Goal: Task Accomplishment & Management: Manage account settings

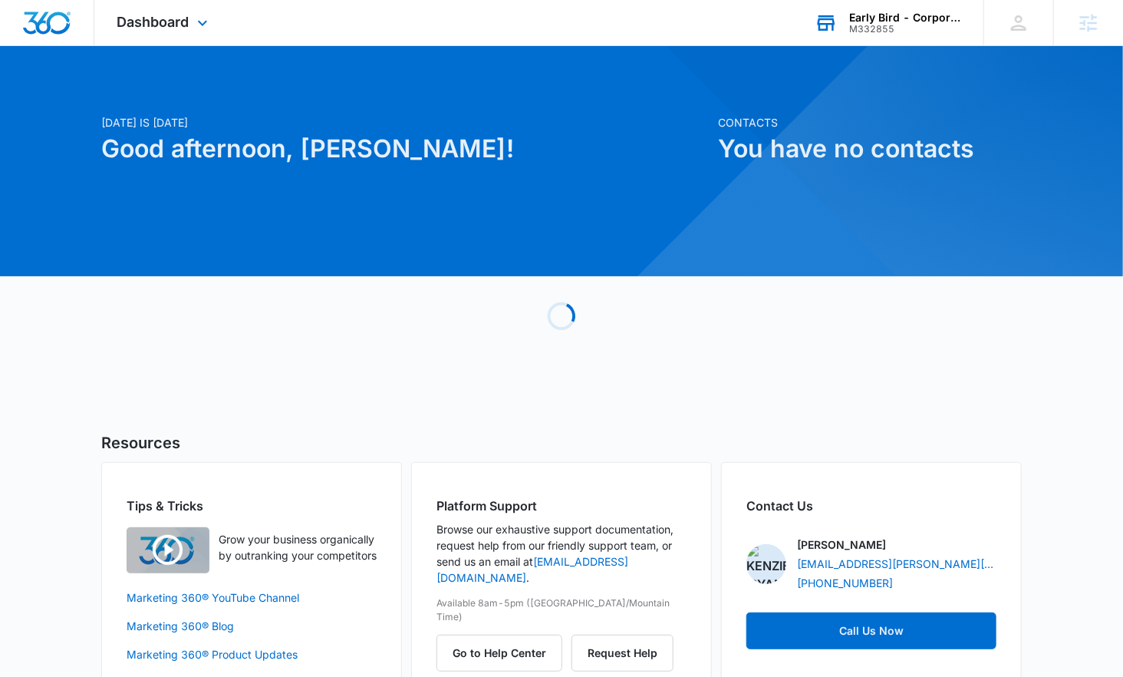
click at [871, 24] on div "M332855" at bounding box center [905, 29] width 112 height 11
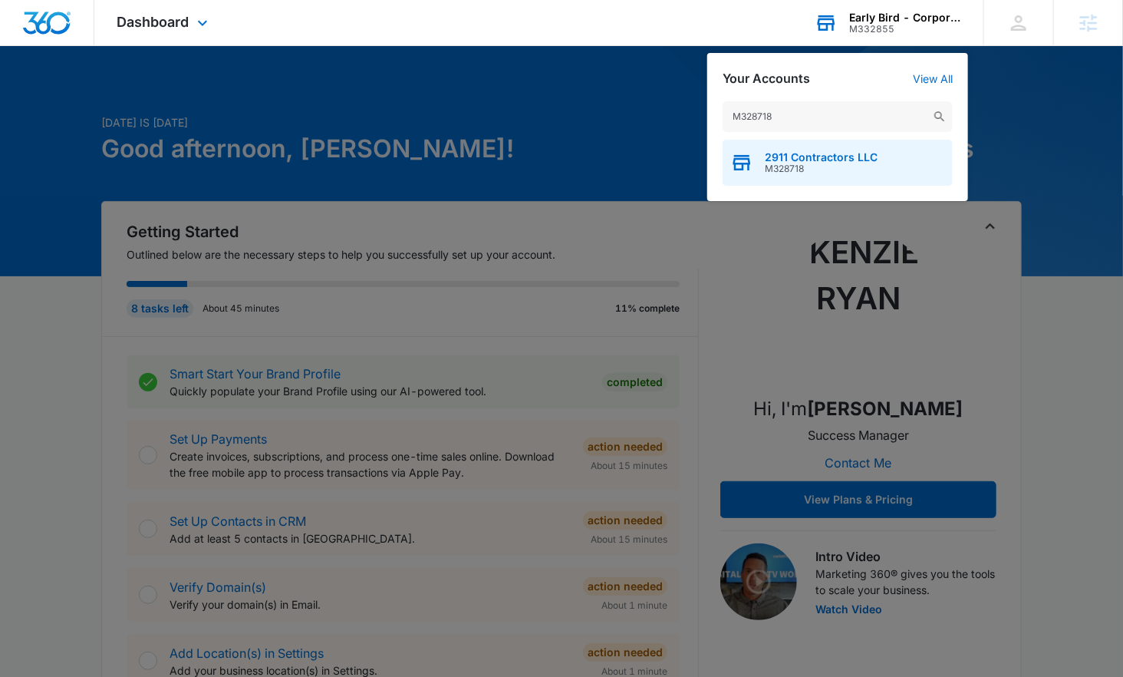
type input "M328718"
click at [798, 154] on span "2911 Contractors LLC" at bounding box center [821, 157] width 113 height 12
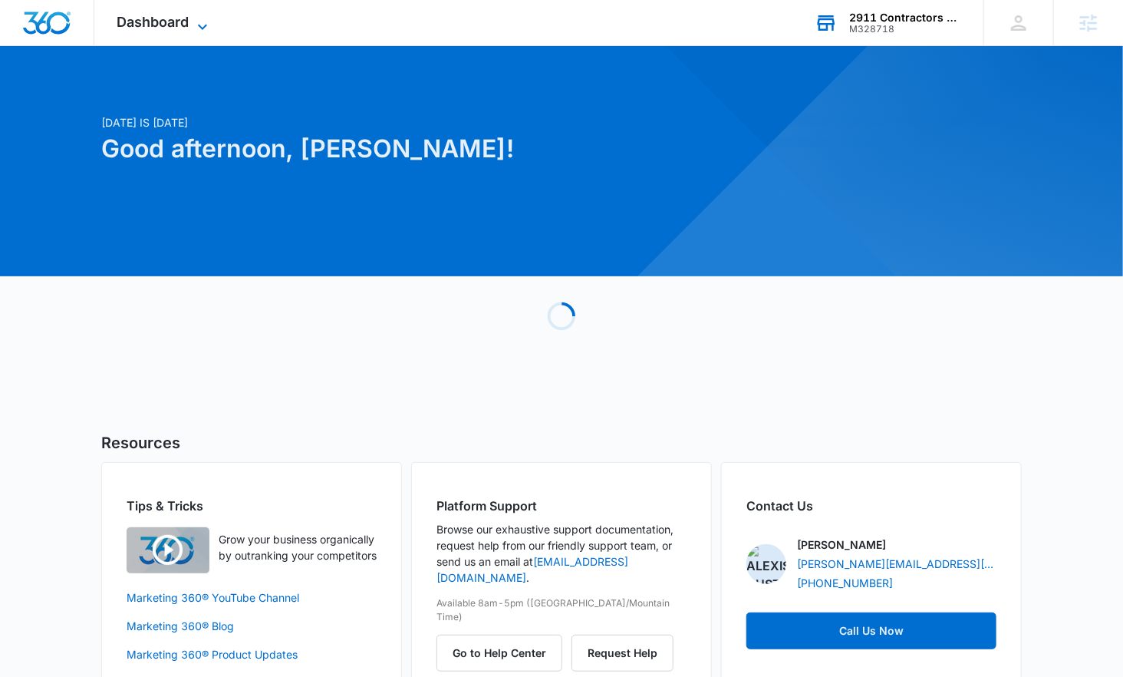
click at [161, 18] on span "Dashboard" at bounding box center [153, 22] width 72 height 16
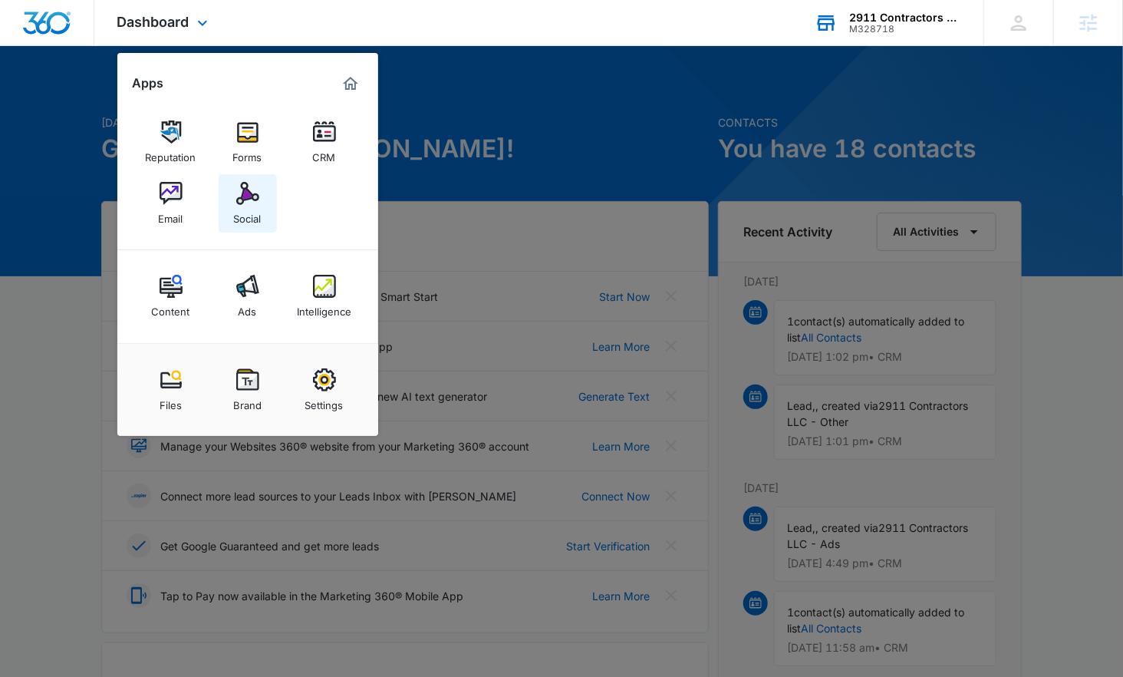
click at [244, 205] on img at bounding box center [247, 193] width 23 height 23
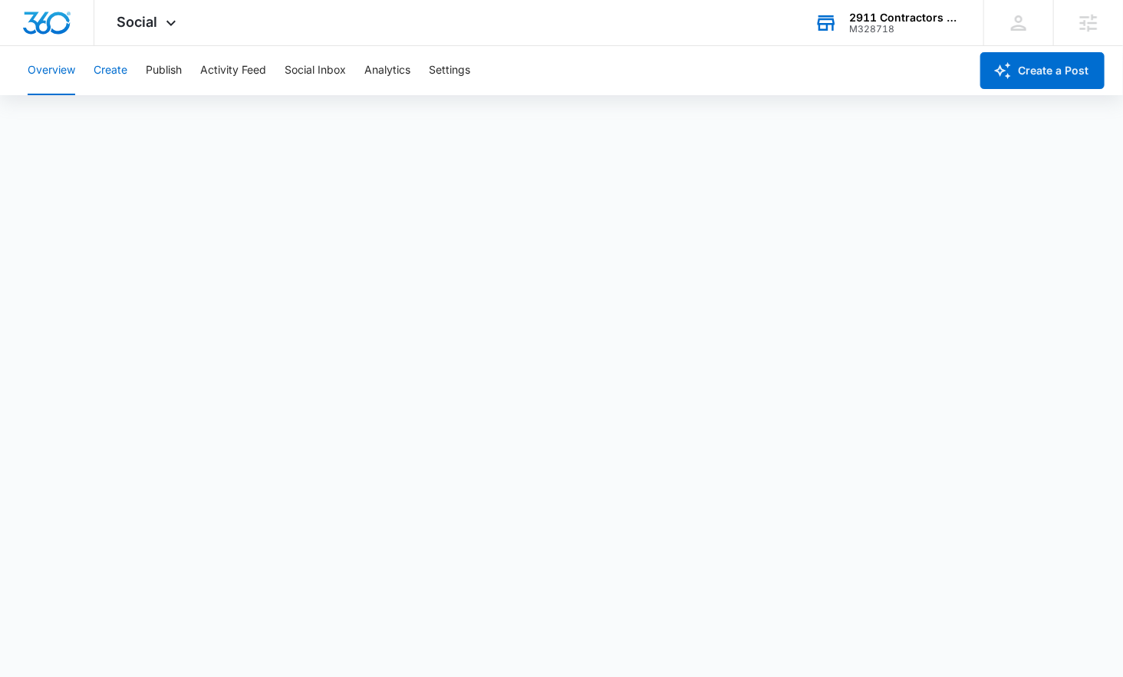
click at [111, 72] on button "Create" at bounding box center [111, 70] width 34 height 49
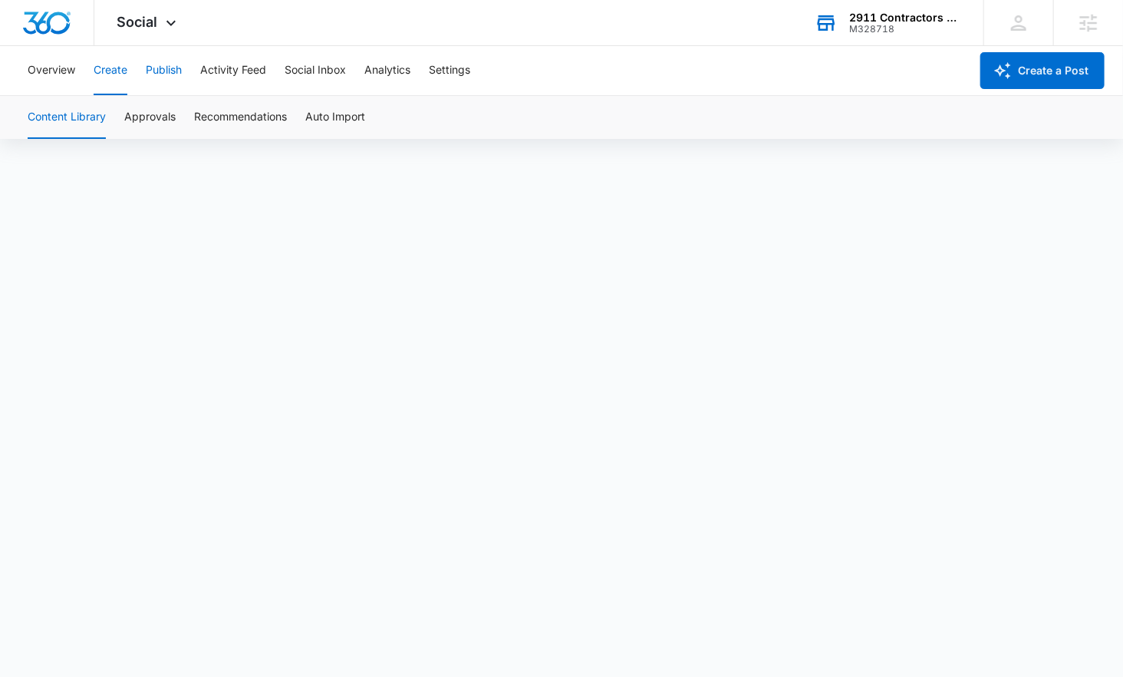
click at [156, 70] on button "Publish" at bounding box center [164, 70] width 36 height 49
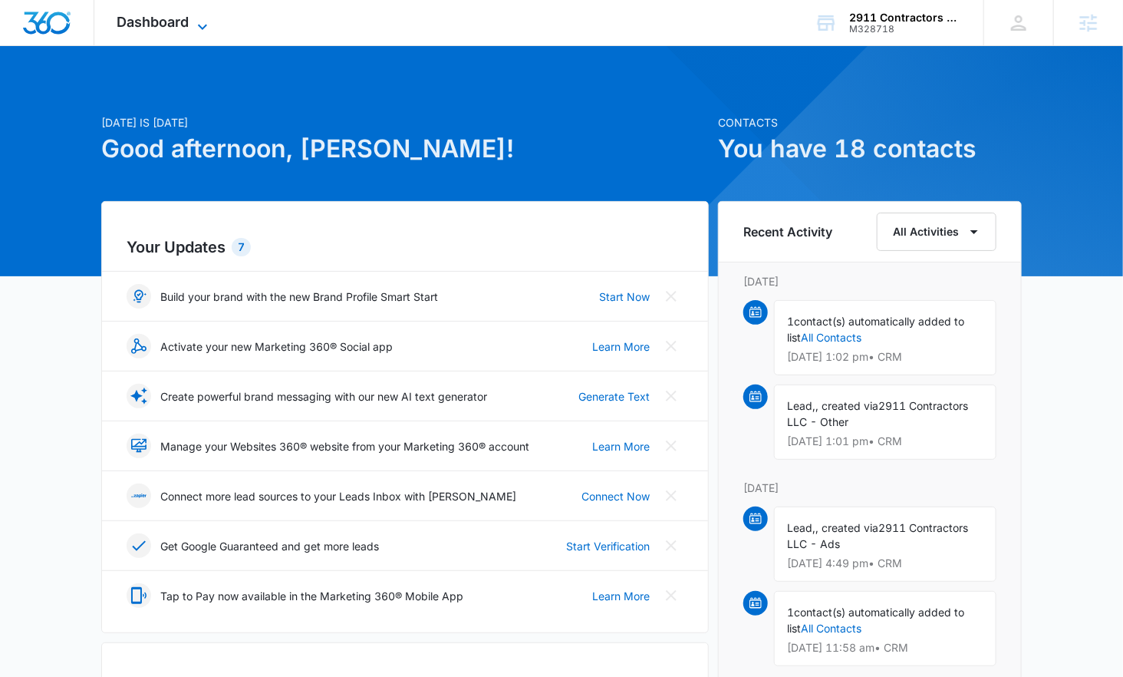
click at [127, 28] on span "Dashboard" at bounding box center [153, 22] width 72 height 16
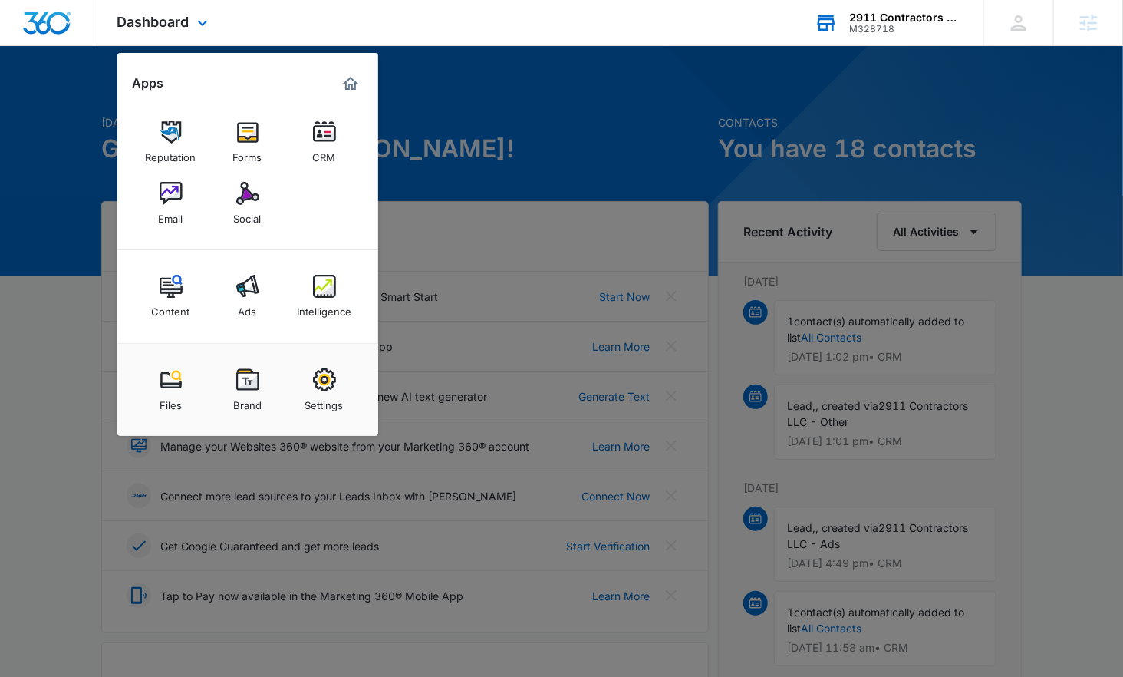
click at [880, 14] on div "2911 Contractors LLC" at bounding box center [905, 18] width 112 height 12
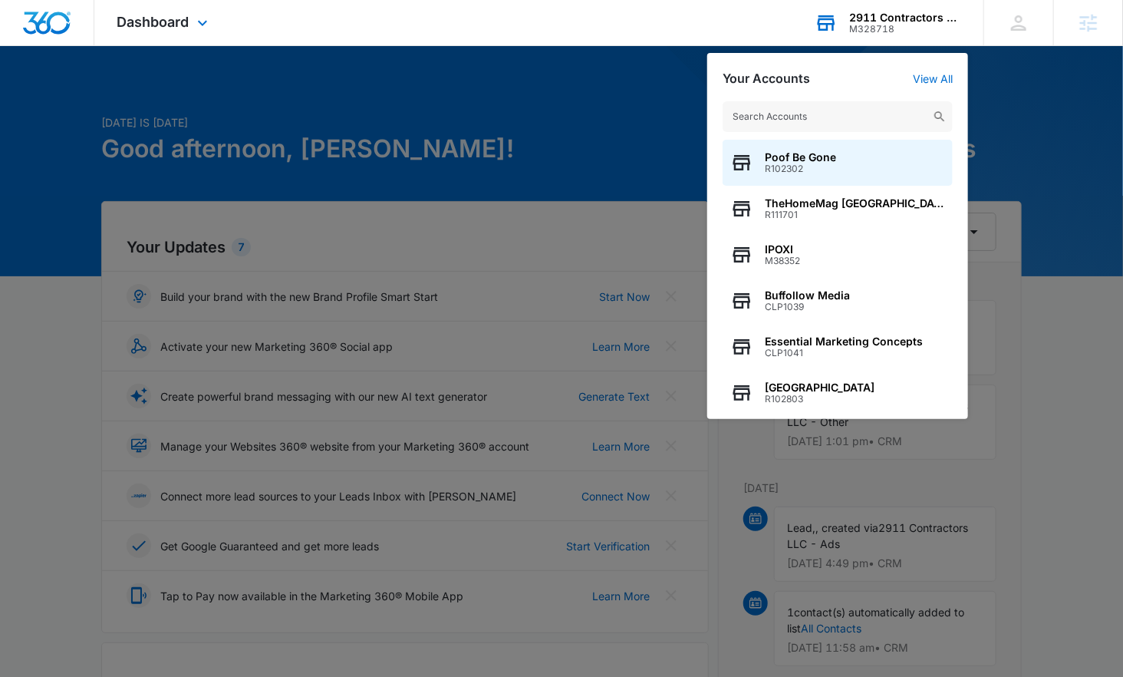
type input "M105938"
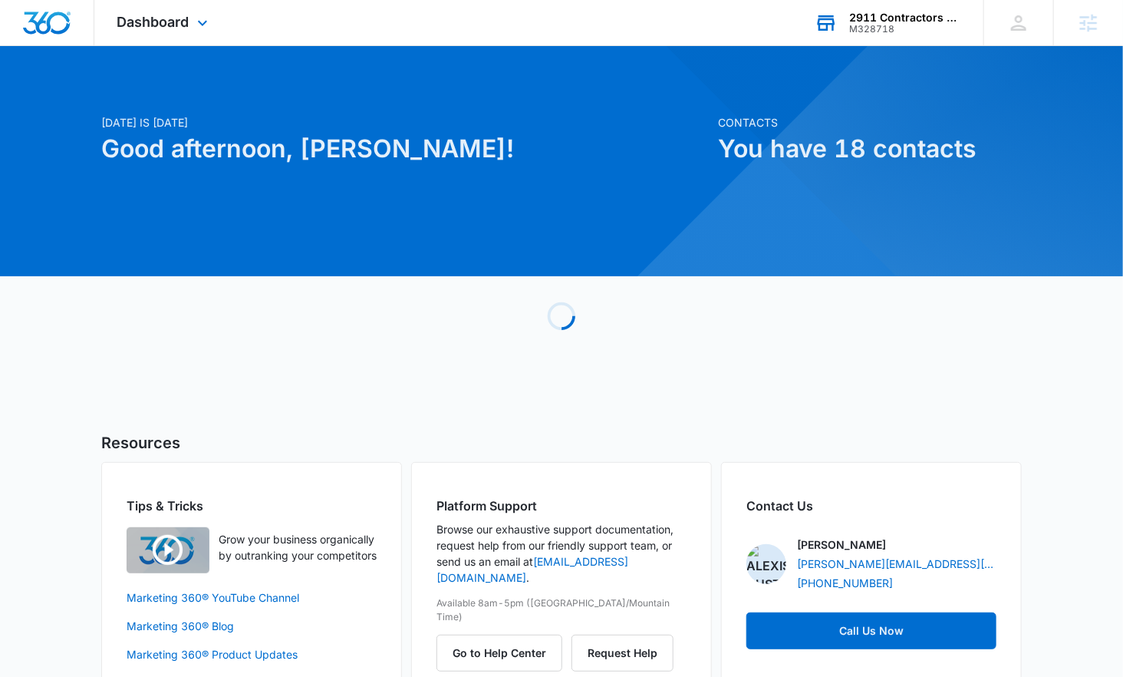
click at [905, 29] on div "M328718" at bounding box center [905, 29] width 112 height 11
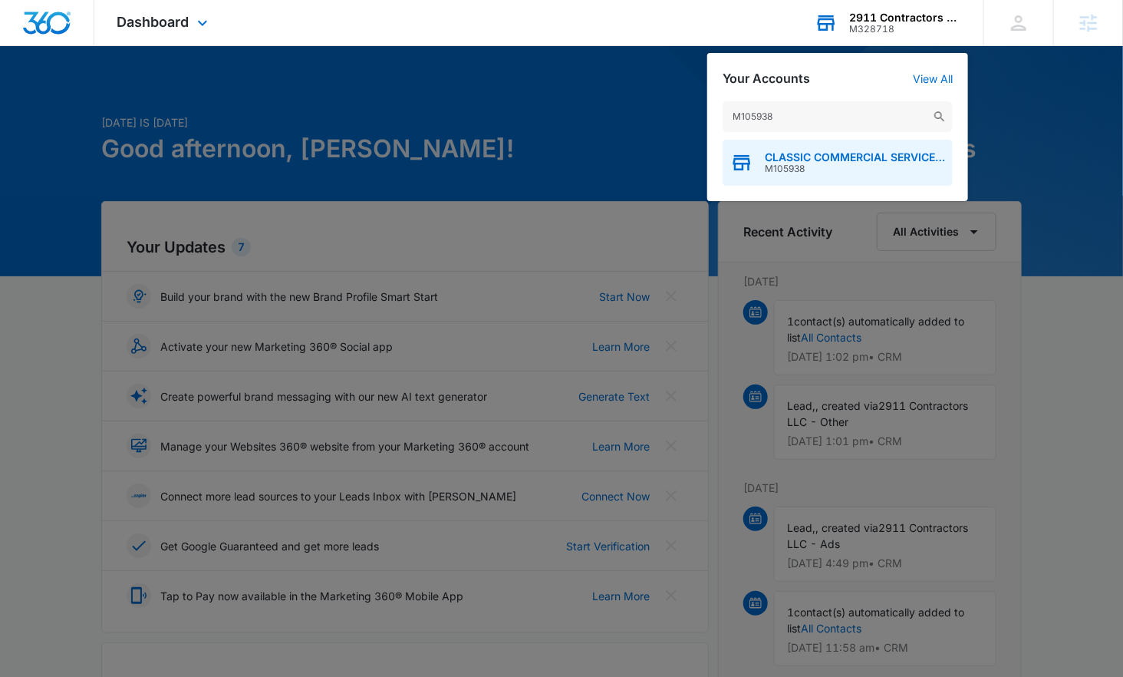
type input "M105938"
click at [815, 165] on span "M105938" at bounding box center [855, 168] width 180 height 11
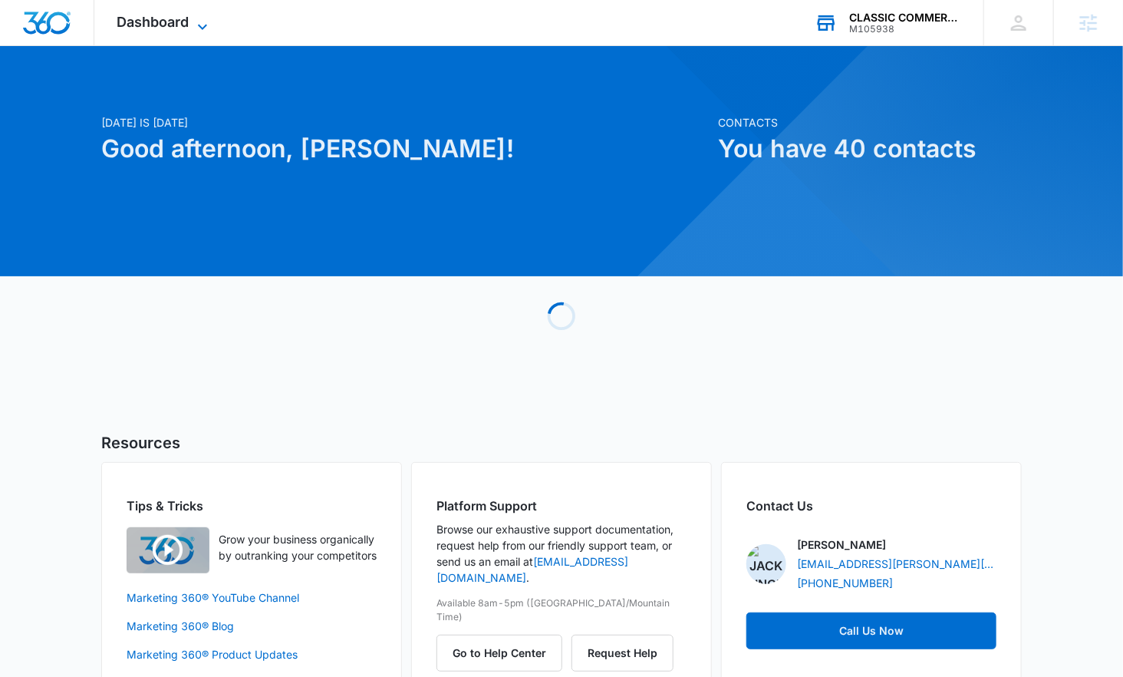
click at [150, 25] on span "Dashboard" at bounding box center [153, 22] width 72 height 16
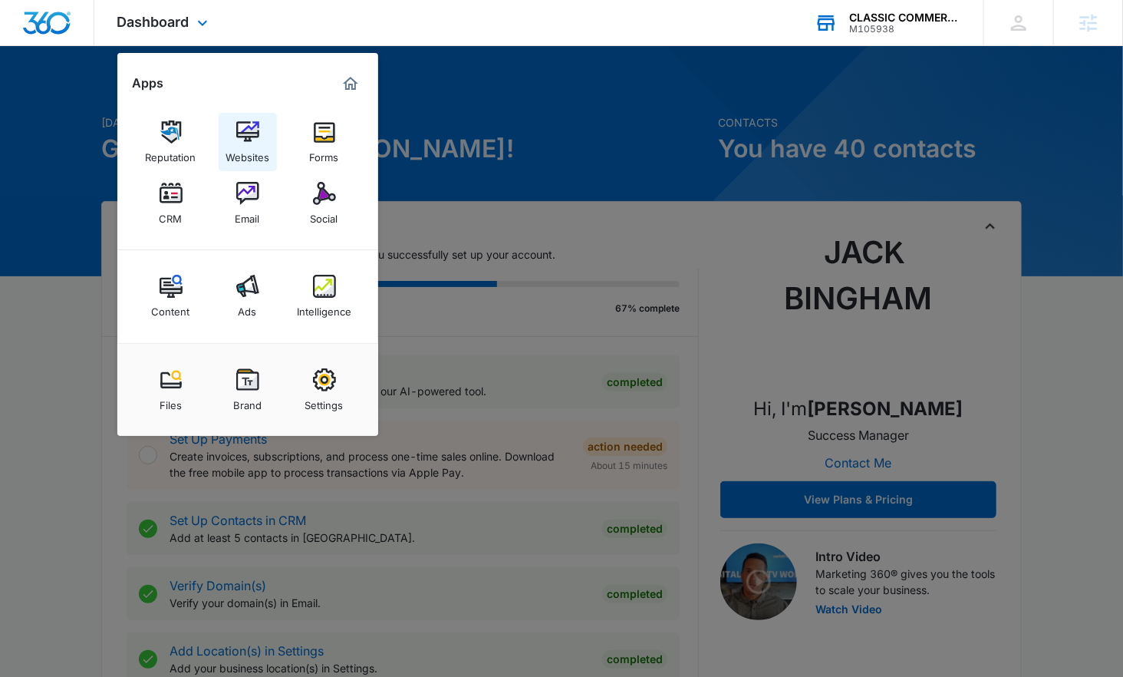
click at [246, 140] on img at bounding box center [247, 131] width 23 height 23
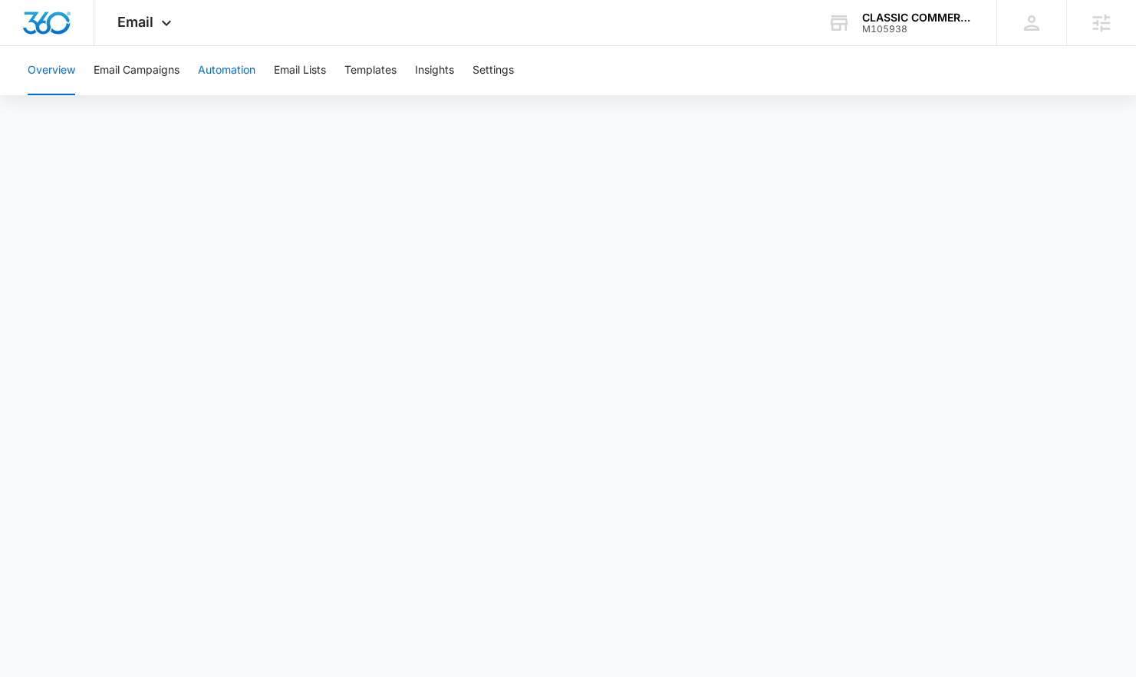
click at [233, 64] on button "Automation" at bounding box center [227, 70] width 58 height 49
click at [152, 64] on button "Email Campaigns" at bounding box center [137, 70] width 86 height 49
click at [346, 76] on div "Overview Email Campaigns Automation Email Lists Templates Insights Settings" at bounding box center [567, 70] width 1099 height 49
click at [373, 63] on button "Templates" at bounding box center [370, 70] width 52 height 49
click at [166, 78] on button "Email Campaigns" at bounding box center [137, 70] width 86 height 49
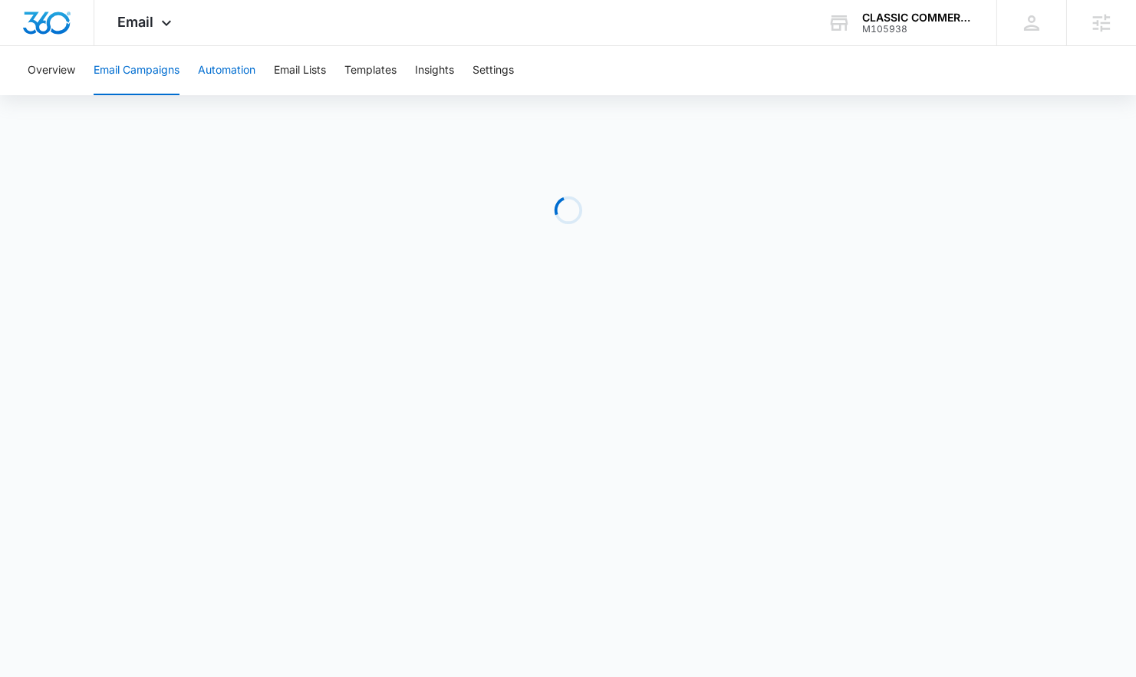
click at [205, 73] on button "Automation" at bounding box center [227, 70] width 58 height 49
click at [99, 73] on button "Email Campaigns" at bounding box center [137, 70] width 86 height 49
click at [173, 31] on icon at bounding box center [166, 27] width 18 height 18
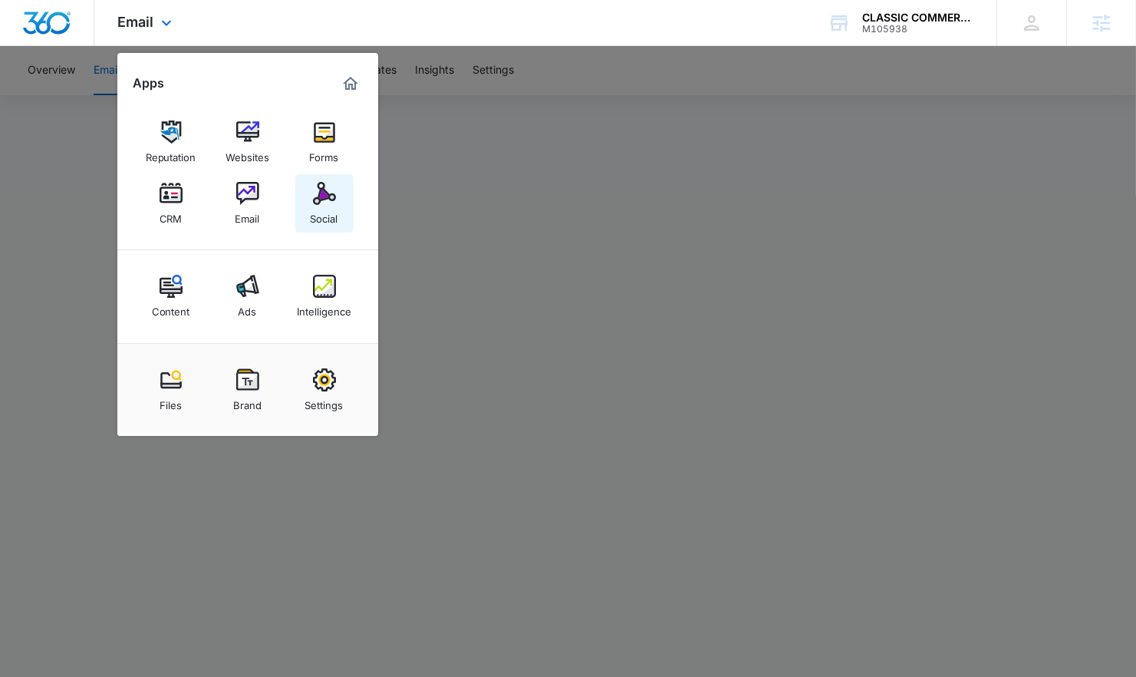
click at [298, 196] on link "Social" at bounding box center [324, 203] width 58 height 58
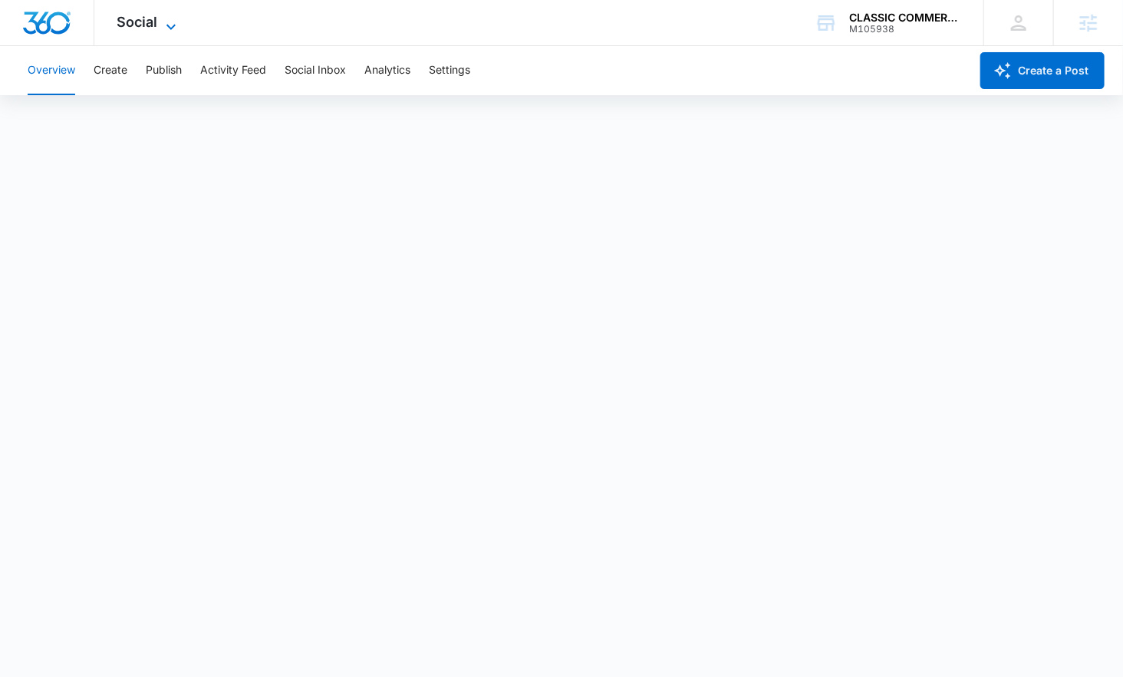
click at [166, 25] on icon at bounding box center [171, 27] width 18 height 18
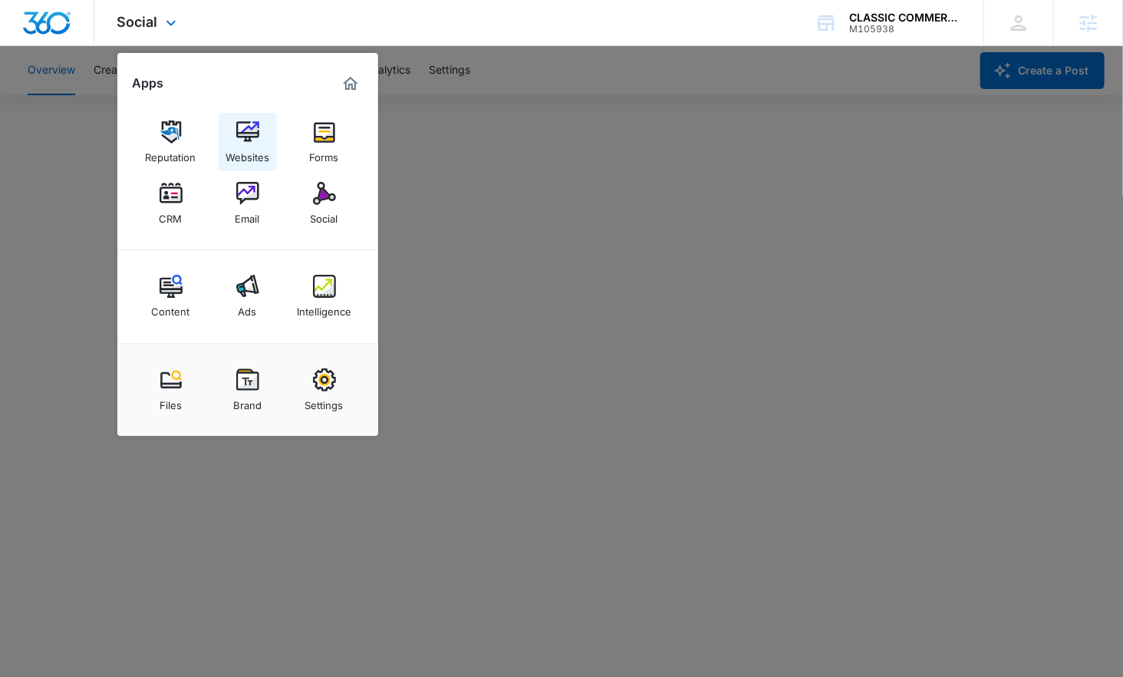
click at [242, 138] on img at bounding box center [247, 131] width 23 height 23
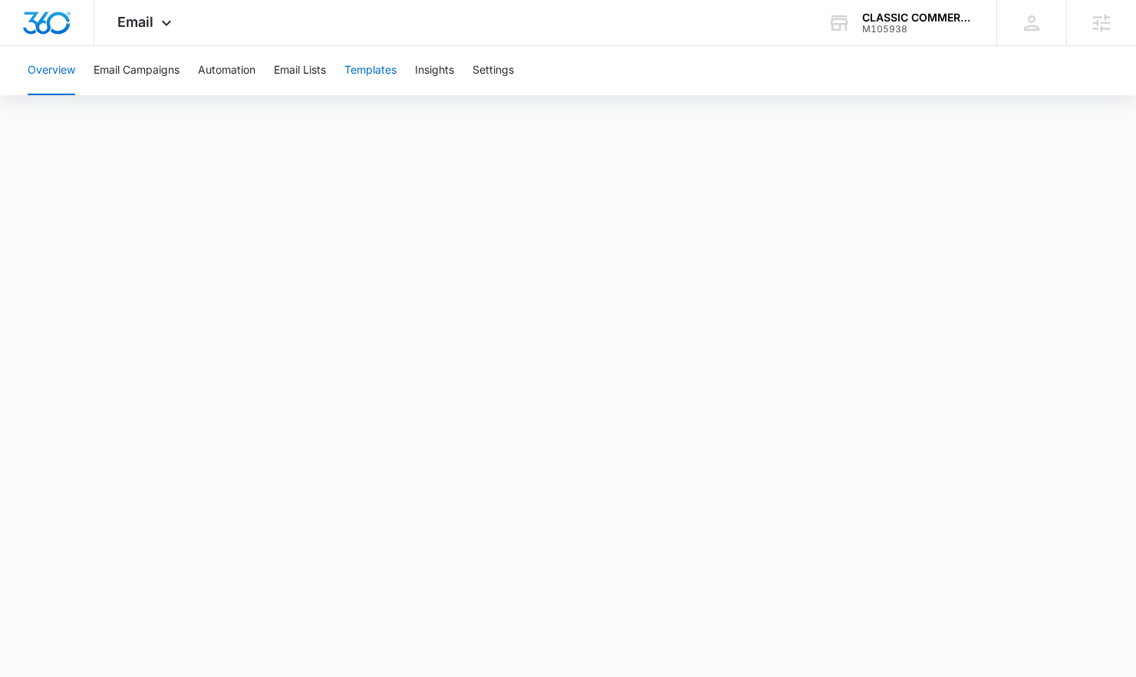
click at [352, 75] on button "Templates" at bounding box center [370, 70] width 52 height 49
click at [351, 75] on button "Templates" at bounding box center [370, 70] width 52 height 49
click at [160, 68] on button "Email Campaigns" at bounding box center [137, 70] width 86 height 49
